Goal: Register for event/course

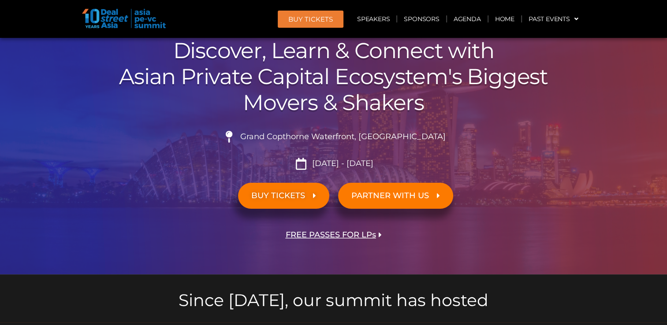
scroll to position [132, 0]
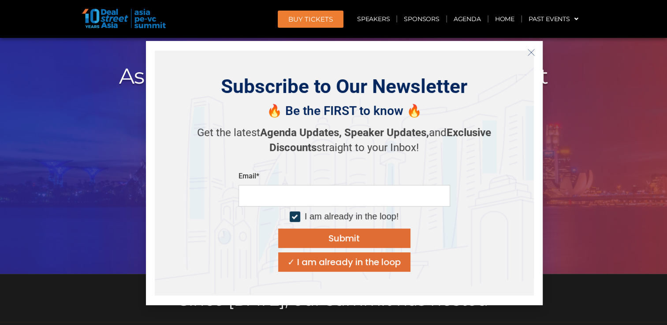
click at [533, 54] on icon "Close" at bounding box center [531, 53] width 8 height 8
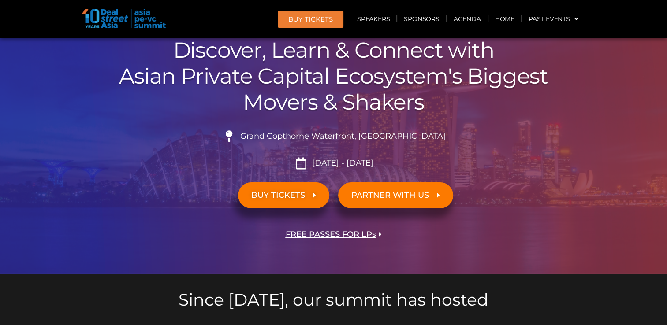
click at [314, 236] on span "FREE PASSES FOR LPs" at bounding box center [331, 235] width 90 height 8
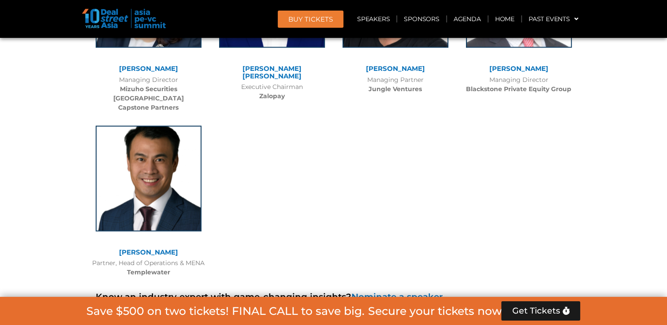
scroll to position [4540, 0]
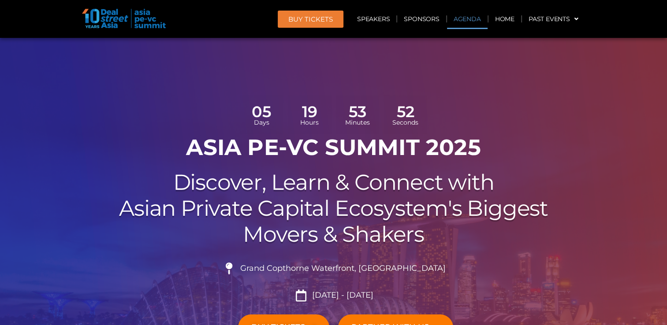
click at [466, 19] on link "Agenda" at bounding box center [467, 19] width 41 height 20
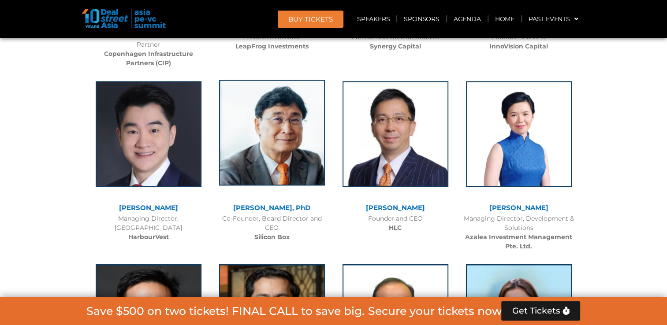
scroll to position [4610, 0]
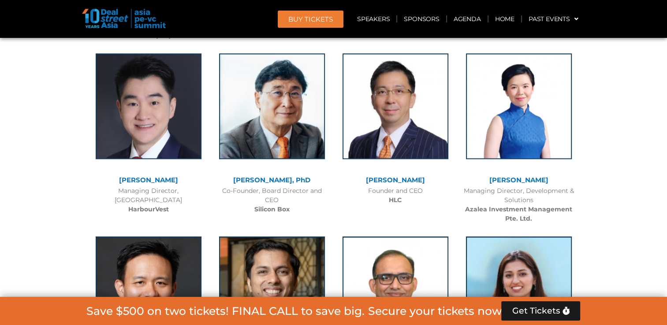
click at [318, 18] on span "BUY Tickets" at bounding box center [310, 19] width 45 height 7
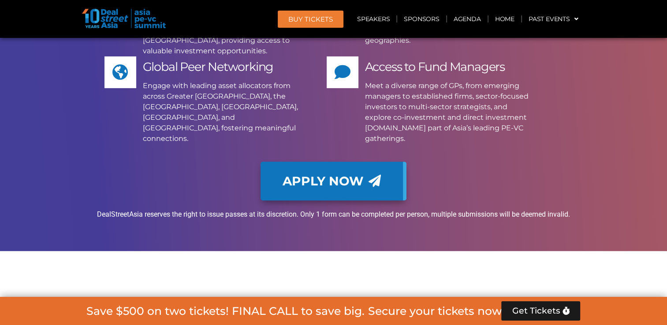
scroll to position [7292, 0]
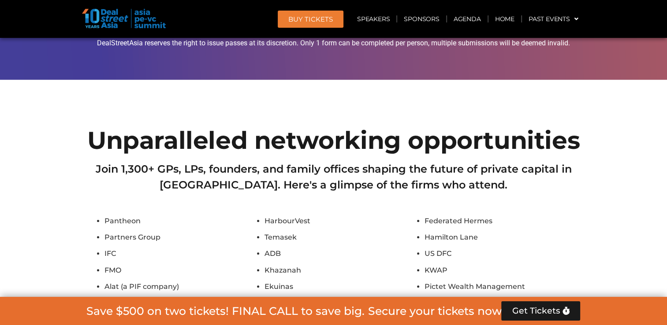
click at [539, 312] on span "Get Tickets" at bounding box center [536, 311] width 48 height 9
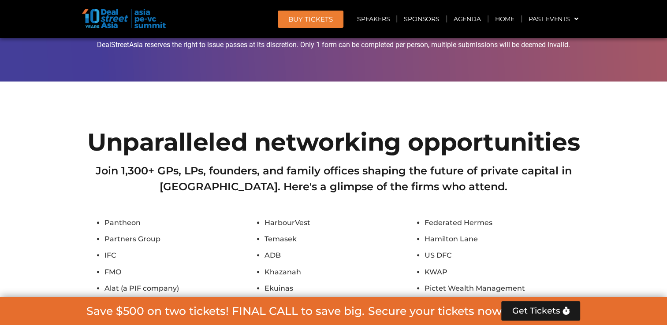
scroll to position [7114, 0]
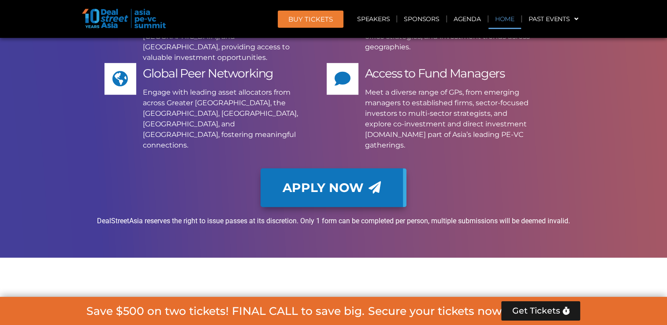
click at [505, 20] on link "Home" at bounding box center [505, 19] width 33 height 20
